Goal: Obtain resource: Download file/media

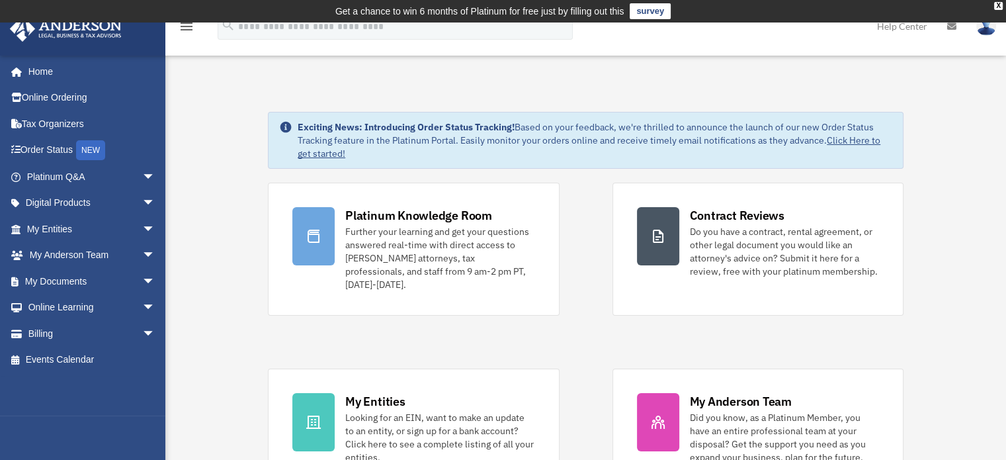
click at [984, 32] on img at bounding box center [986, 26] width 20 height 19
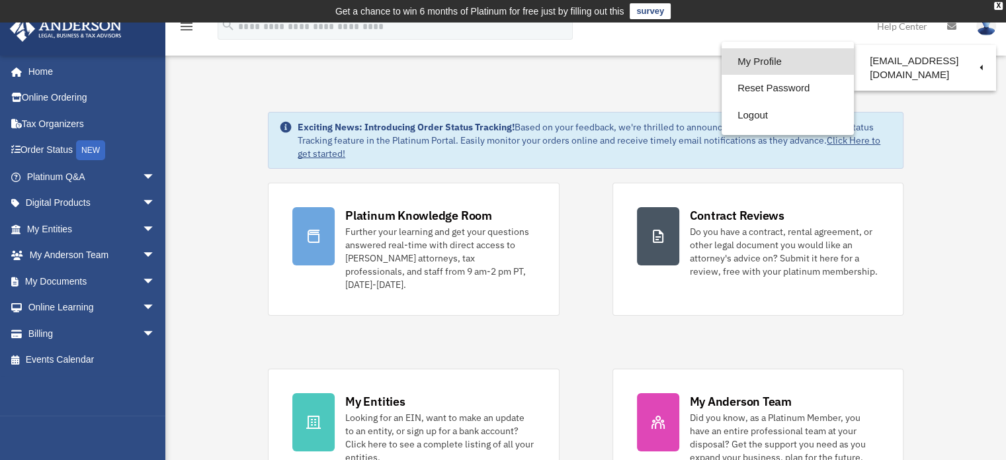
click at [777, 61] on link "My Profile" at bounding box center [787, 61] width 132 height 27
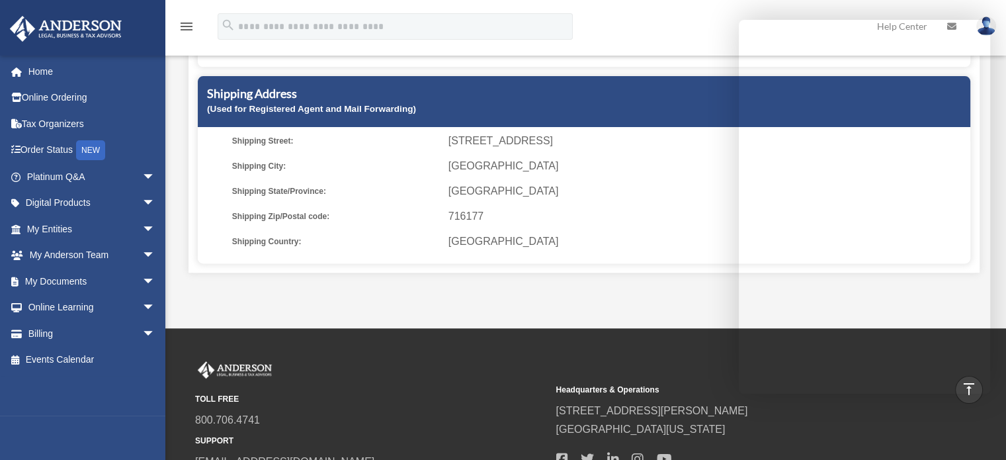
scroll to position [318, 0]
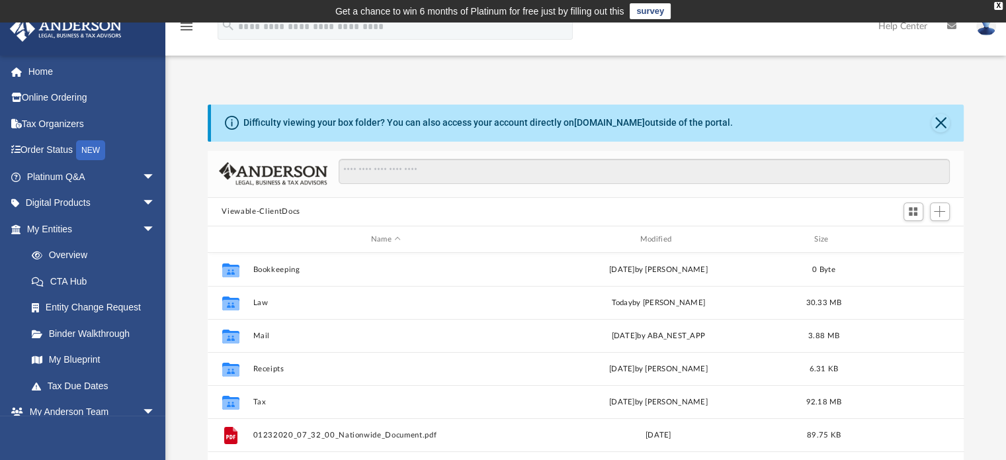
scroll to position [290, 746]
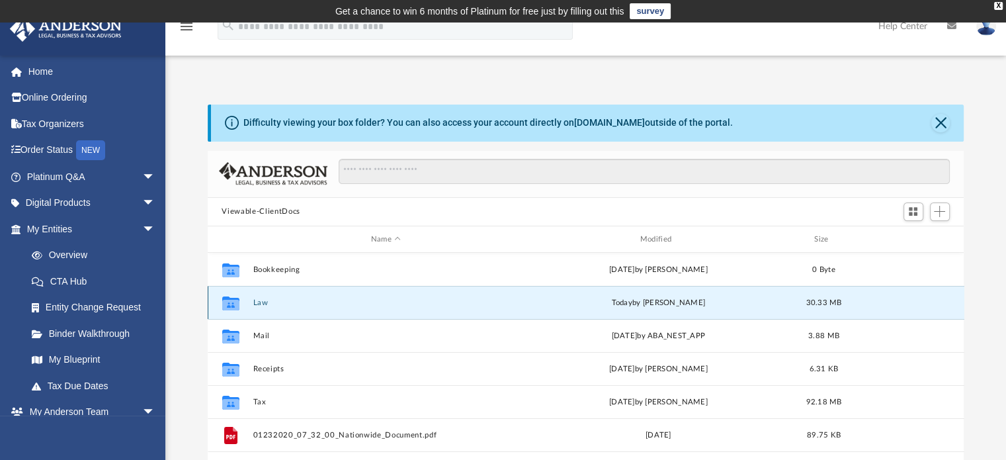
click at [259, 298] on button "Law" at bounding box center [386, 302] width 266 height 9
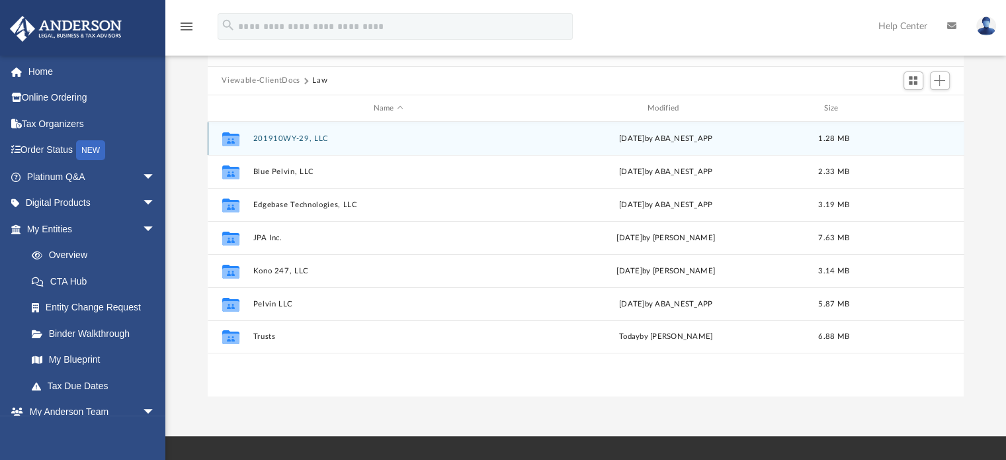
scroll to position [132, 0]
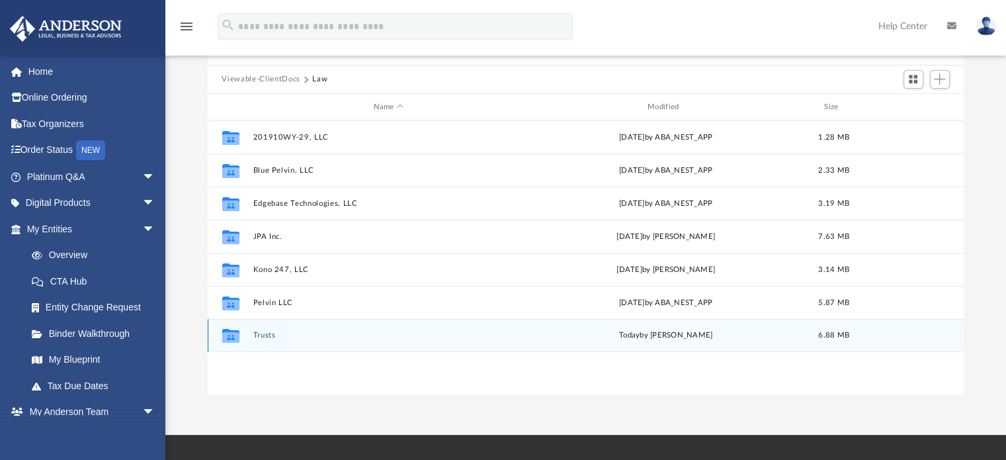
click at [260, 331] on button "Trusts" at bounding box center [388, 335] width 271 height 9
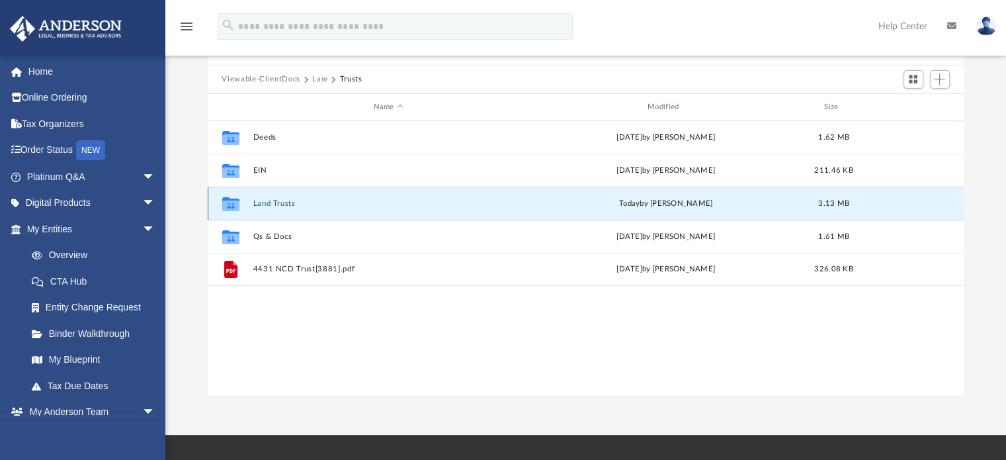
click at [278, 200] on button "Land Trusts" at bounding box center [388, 203] width 271 height 9
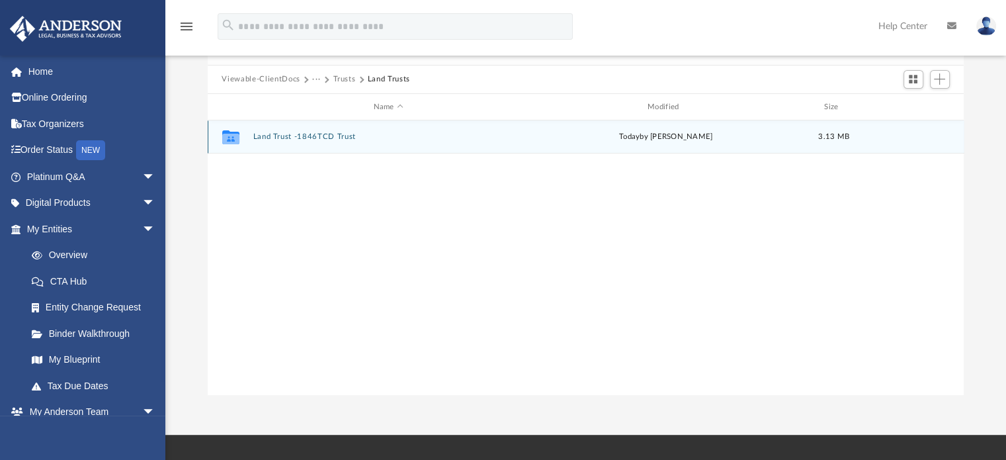
click at [288, 134] on button "Land Trust -1846TCD Trust" at bounding box center [388, 137] width 271 height 9
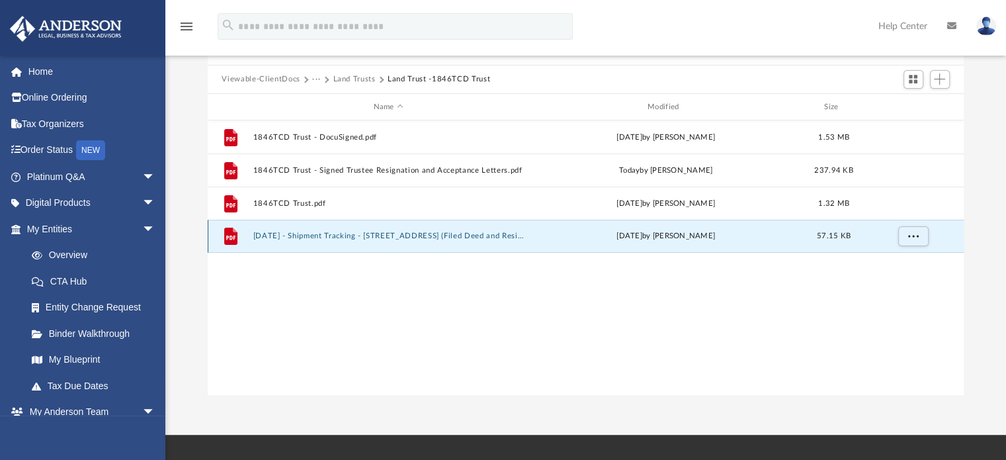
click at [369, 237] on button "[DATE] - Shipment Tracking - [STREET_ADDRESS] (Filed Deed and Resignation Paper…" at bounding box center [388, 236] width 271 height 9
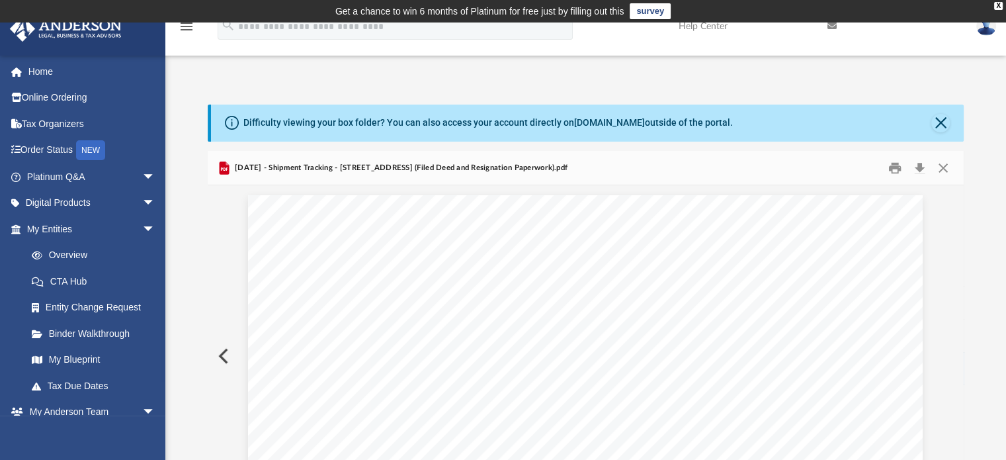
scroll to position [0, 0]
click at [942, 165] on button "Close" at bounding box center [943, 167] width 24 height 20
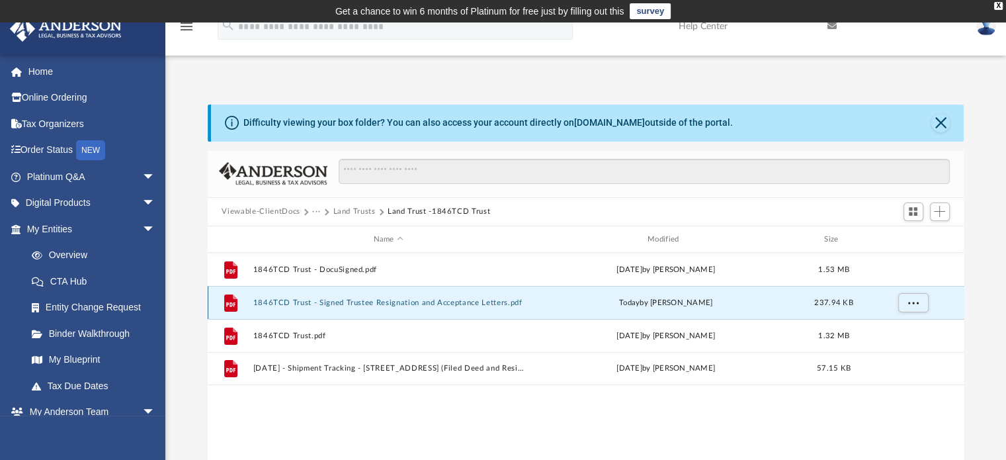
click at [348, 301] on button "1846TCD Trust - Signed Trustee Resignation and Acceptance Letters.pdf" at bounding box center [388, 302] width 271 height 9
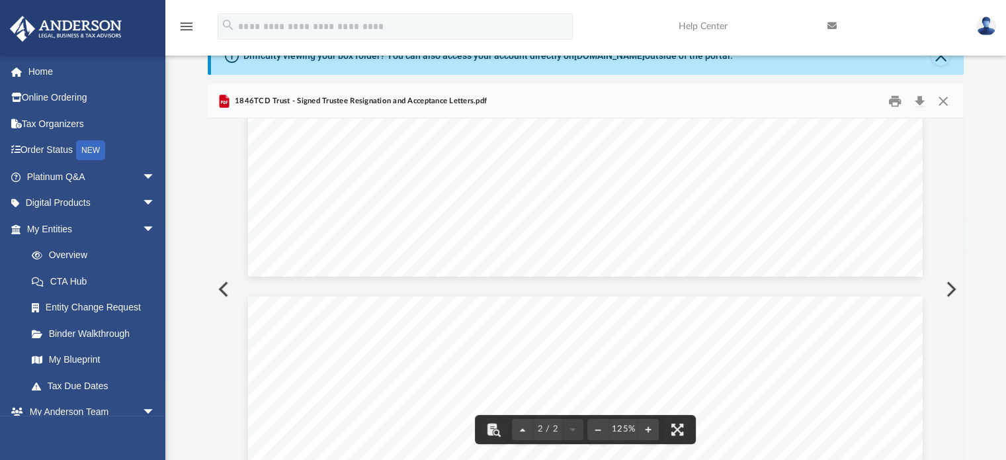
scroll to position [716, 0]
click at [947, 97] on button "Close" at bounding box center [943, 101] width 24 height 20
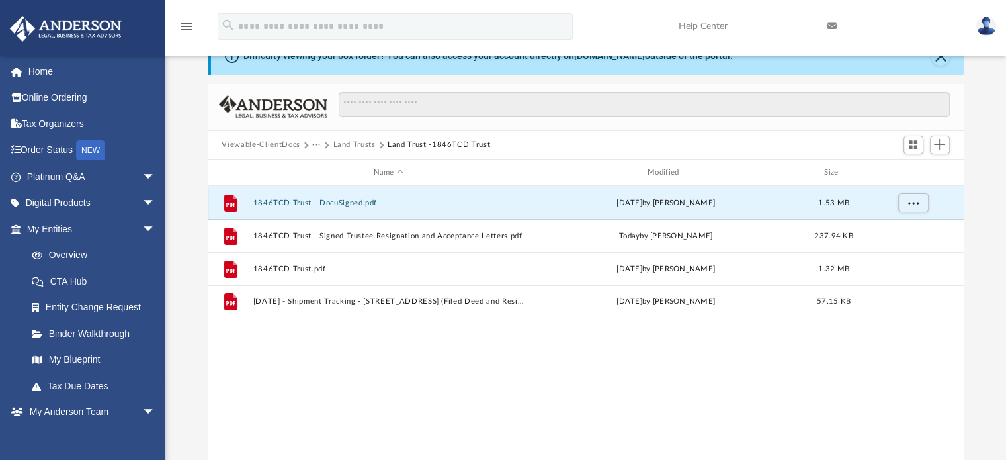
click at [299, 202] on button "1846TCD Trust - DocuSigned.pdf" at bounding box center [388, 202] width 271 height 9
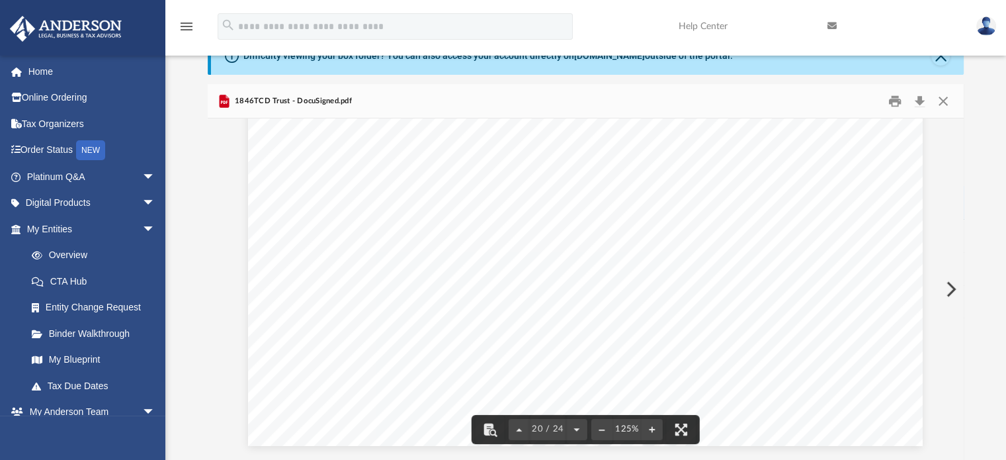
scroll to position [17508, 0]
click at [916, 98] on button "Download" at bounding box center [920, 101] width 24 height 20
